Goal: Navigation & Orientation: Understand site structure

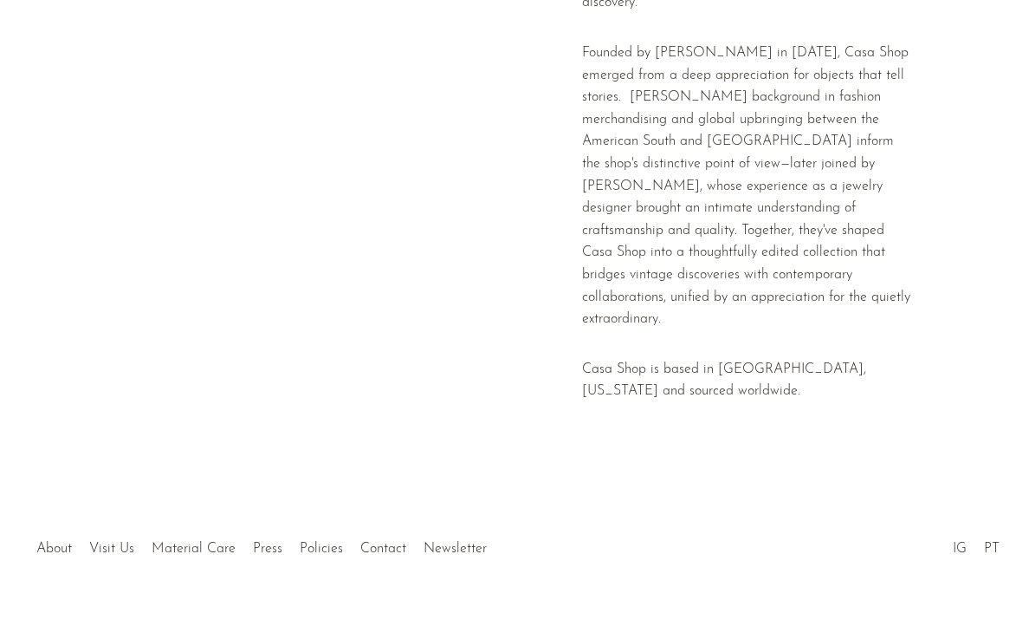
scroll to position [582, 0]
click at [384, 513] on div at bounding box center [508, 531] width 302 height 61
click at [466, 504] on div at bounding box center [508, 531] width 302 height 61
click at [379, 506] on div at bounding box center [508, 531] width 302 height 61
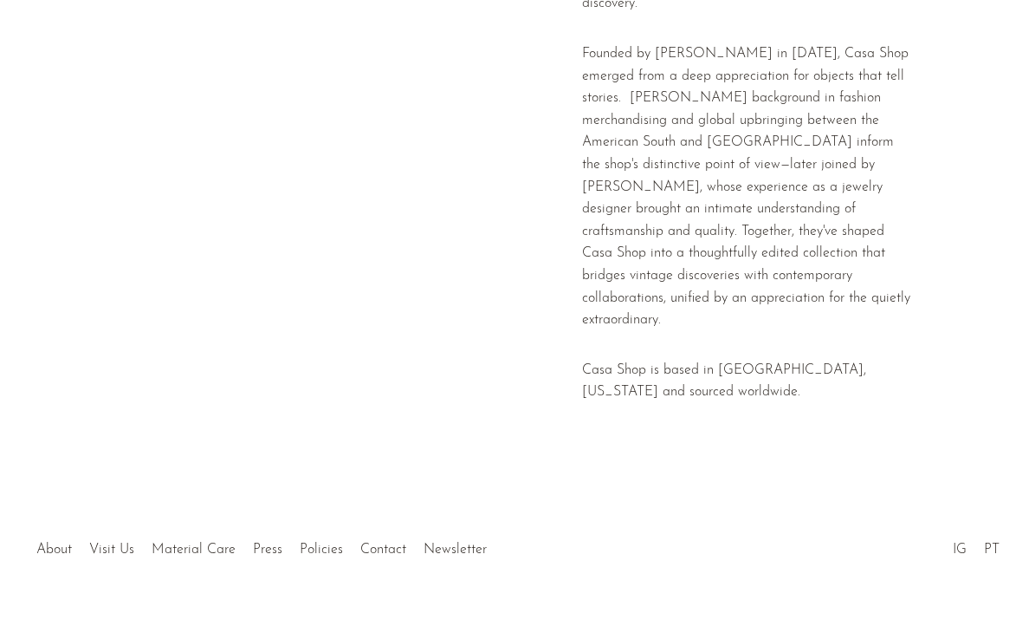
click at [377, 509] on div at bounding box center [508, 531] width 302 height 61
click at [962, 542] on link "IG" at bounding box center [960, 549] width 14 height 14
click at [55, 542] on link "About" at bounding box center [54, 549] width 36 height 14
click at [262, 542] on link "Press" at bounding box center [267, 549] width 29 height 14
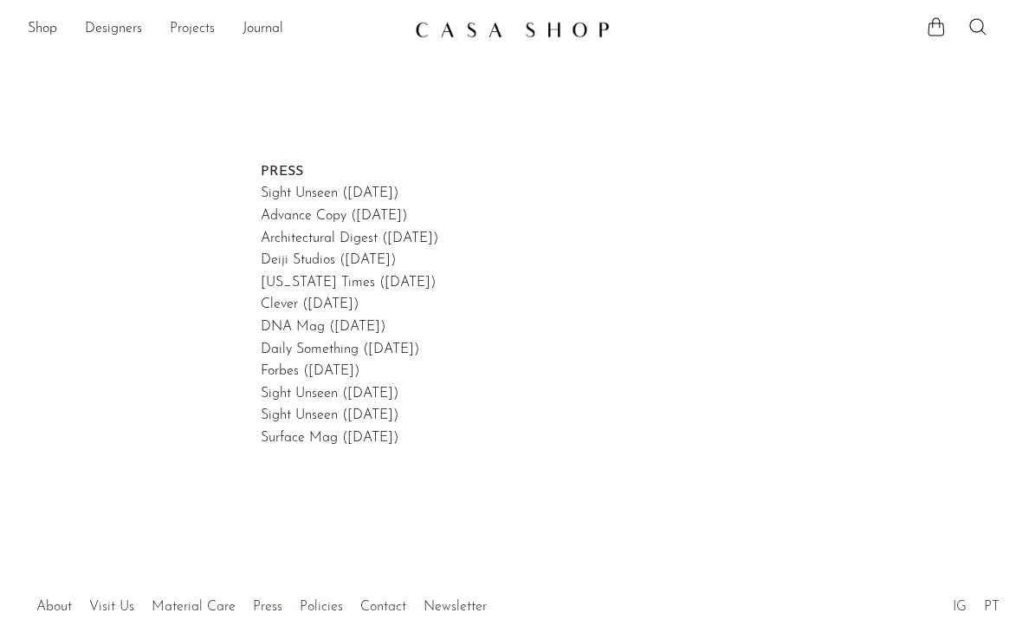
click at [204, 29] on link "Projects" at bounding box center [192, 29] width 45 height 23
click at [118, 35] on link "Designers" at bounding box center [113, 29] width 57 height 23
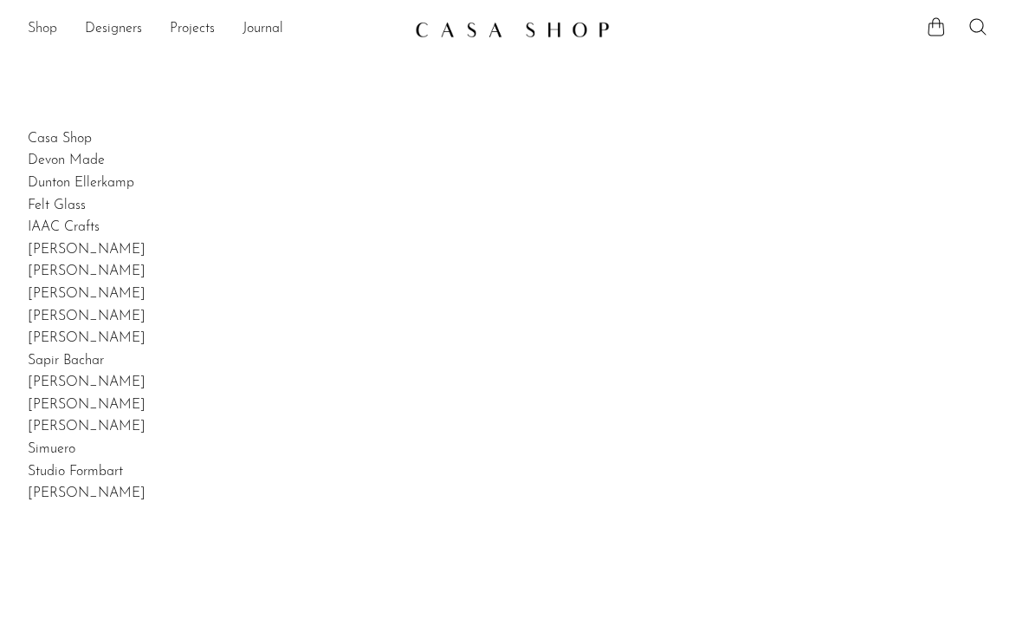
click at [54, 22] on link "Shop" at bounding box center [42, 29] width 29 height 23
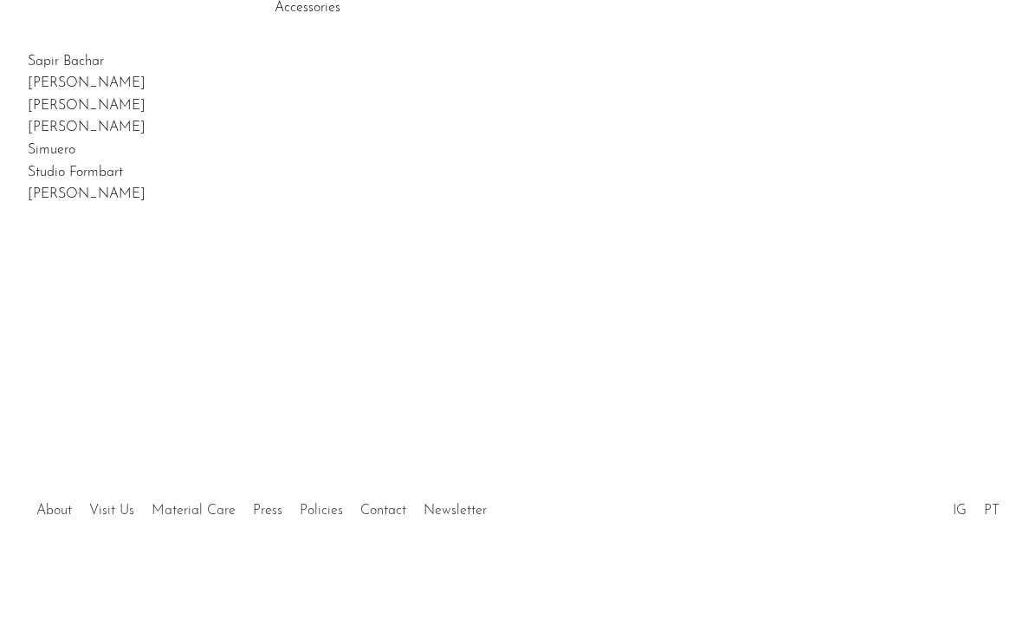
scroll to position [299, 0]
